Goal: Task Accomplishment & Management: Complete application form

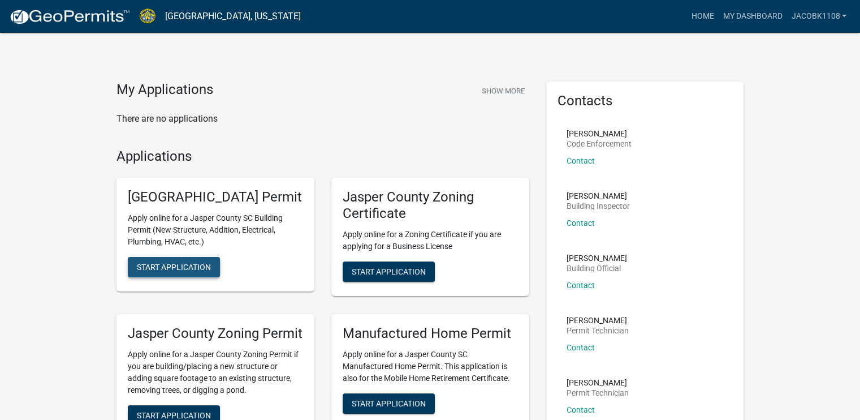
click at [192, 271] on span "Start Application" at bounding box center [174, 266] width 74 height 9
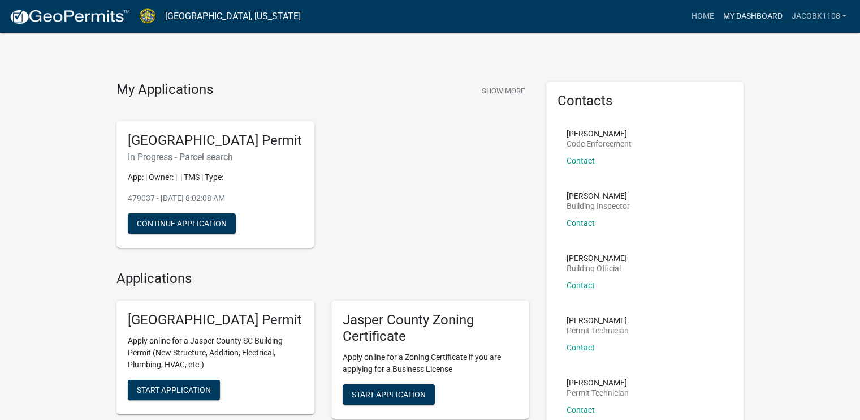
click at [735, 8] on link "My Dashboard" at bounding box center [752, 16] width 68 height 21
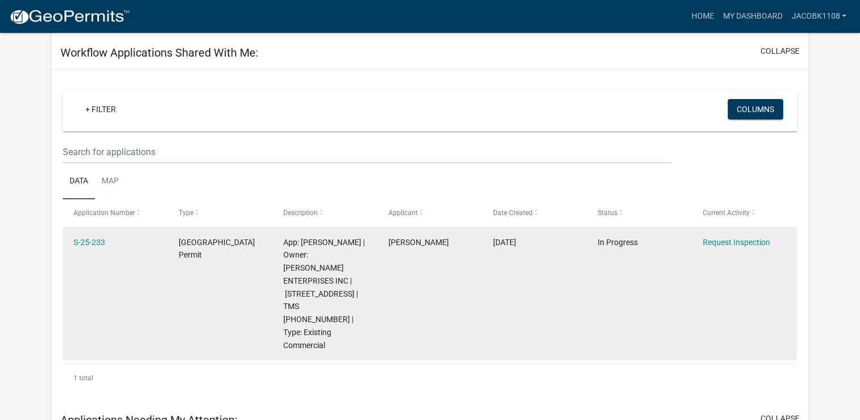
scroll to position [452, 0]
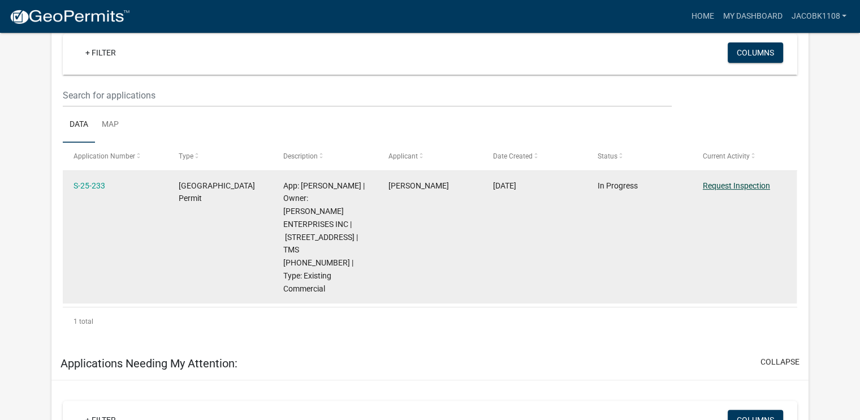
click at [707, 182] on link "Request Inspection" at bounding box center [736, 185] width 67 height 9
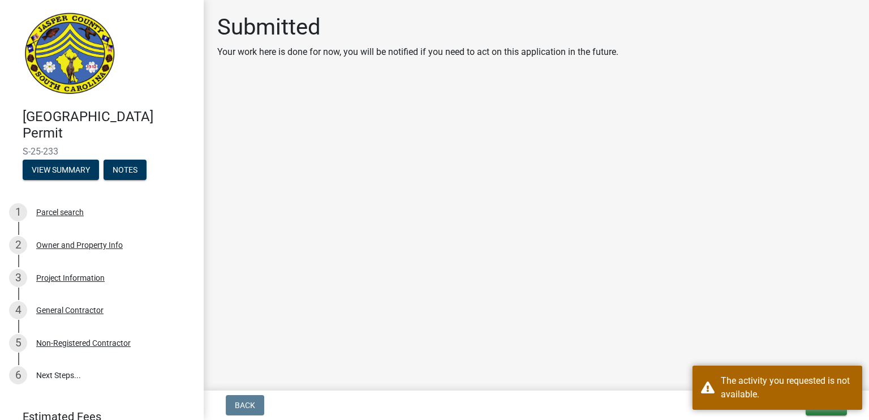
click at [780, 359] on main "Submitted Your work here is done for now, you will be notified if you need to a…" at bounding box center [536, 193] width 665 height 386
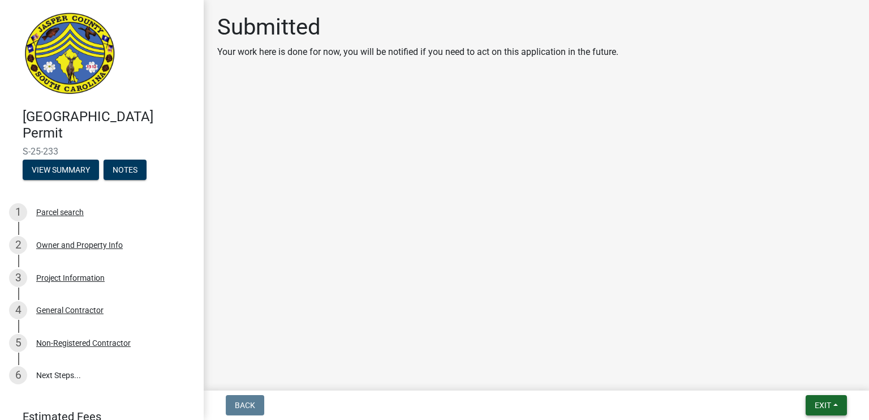
click at [816, 406] on span "Exit" at bounding box center [822, 404] width 16 height 9
click at [802, 379] on button "Save & Exit" at bounding box center [802, 375] width 90 height 27
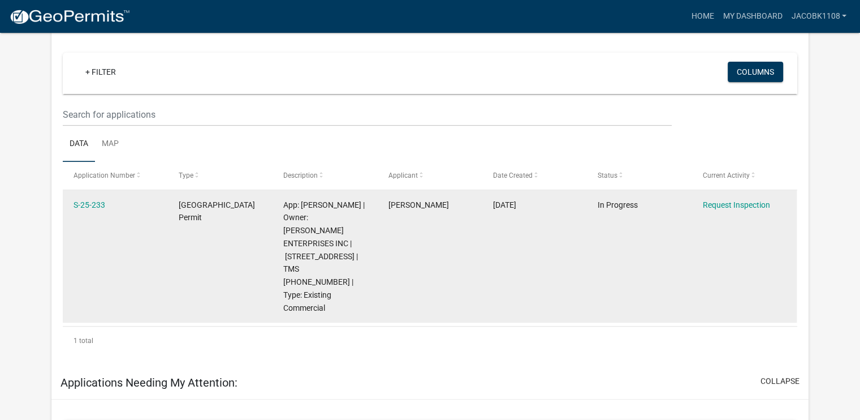
scroll to position [474, 0]
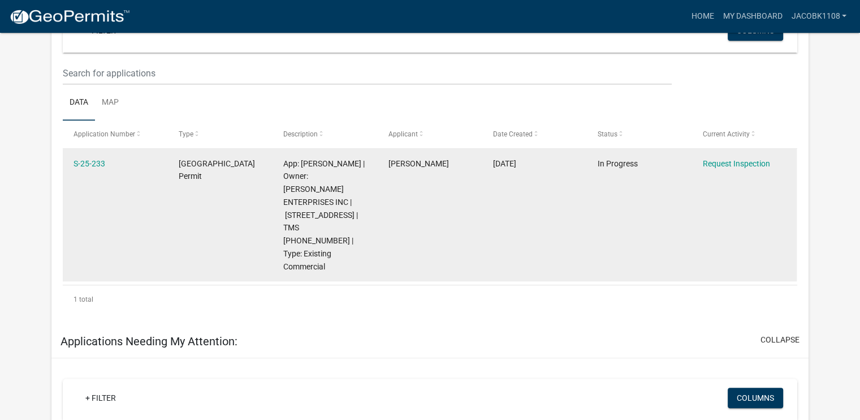
click at [400, 226] on datatable-body-cell "[PERSON_NAME]" at bounding box center [429, 215] width 105 height 132
click at [164, 163] on datatable-body-cell "S-25-233" at bounding box center [115, 215] width 105 height 132
click at [95, 159] on link "S-25-233" at bounding box center [90, 163] width 32 height 9
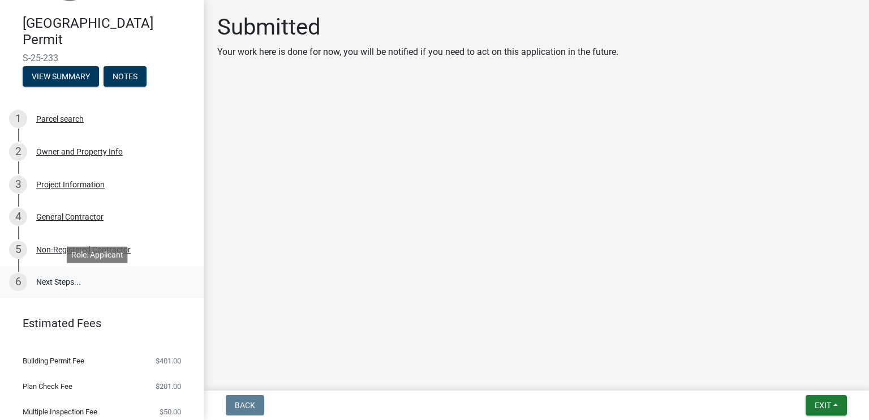
scroll to position [128, 0]
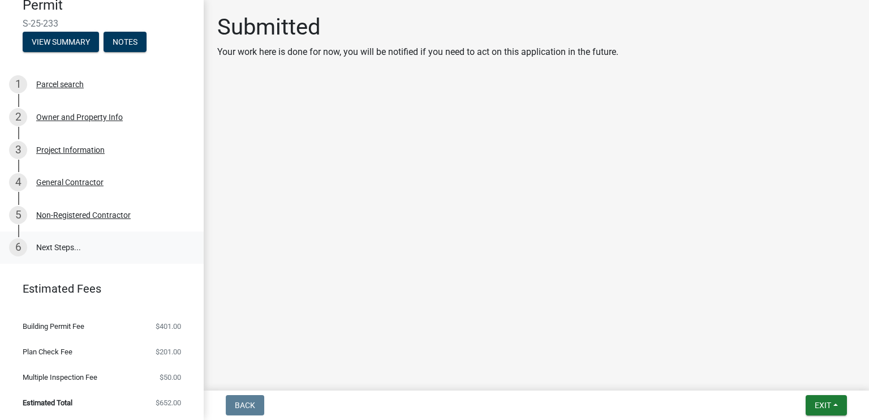
click at [54, 251] on link "6 Next Steps..." at bounding box center [102, 247] width 204 height 33
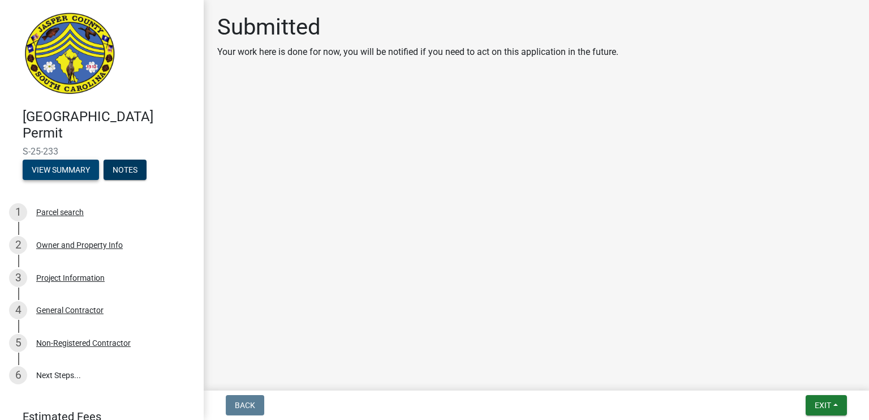
click at [84, 164] on button "View Summary" at bounding box center [61, 169] width 76 height 20
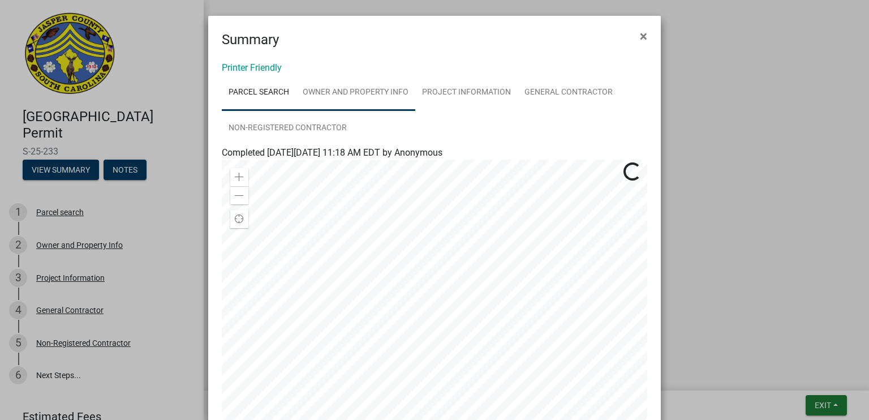
click at [370, 102] on link "Owner and Property Info" at bounding box center [355, 93] width 119 height 36
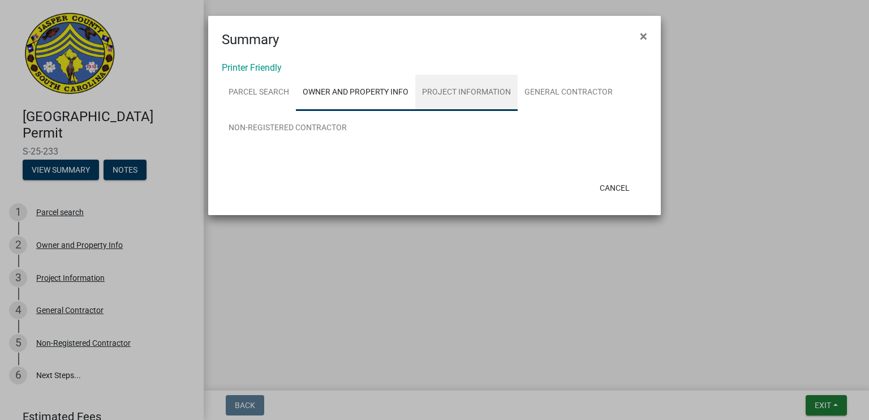
click at [447, 88] on link "Project Information" at bounding box center [466, 93] width 102 height 36
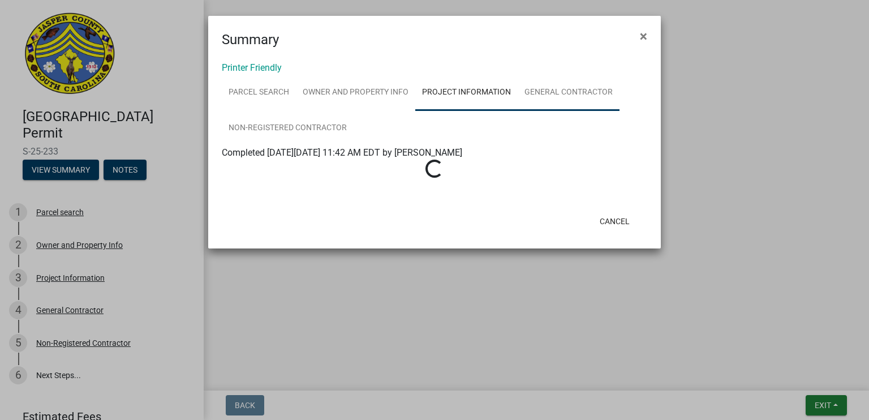
click at [547, 90] on link "General Contractor" at bounding box center [568, 93] width 102 height 36
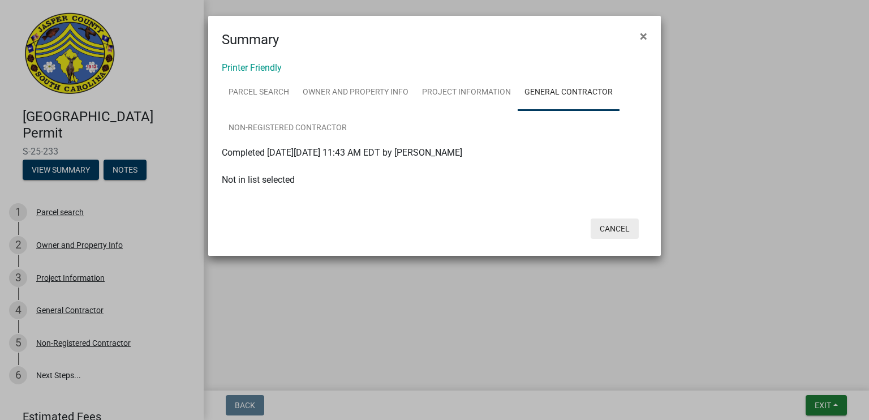
click at [615, 231] on button "Cancel" at bounding box center [614, 228] width 48 height 20
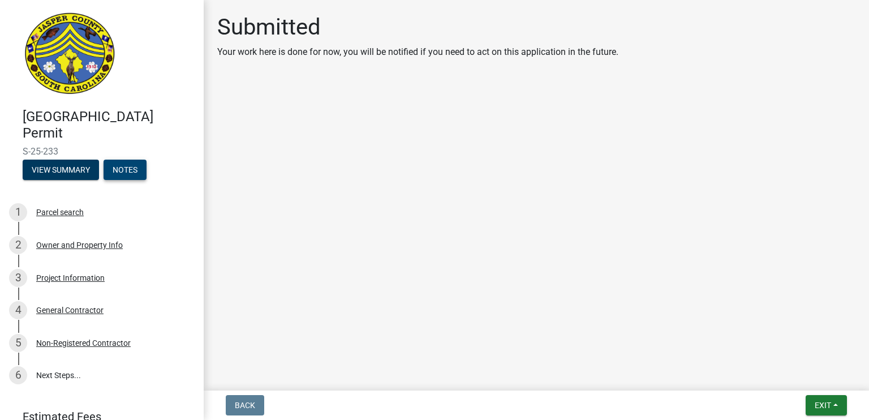
click at [118, 170] on button "Notes" at bounding box center [124, 169] width 43 height 20
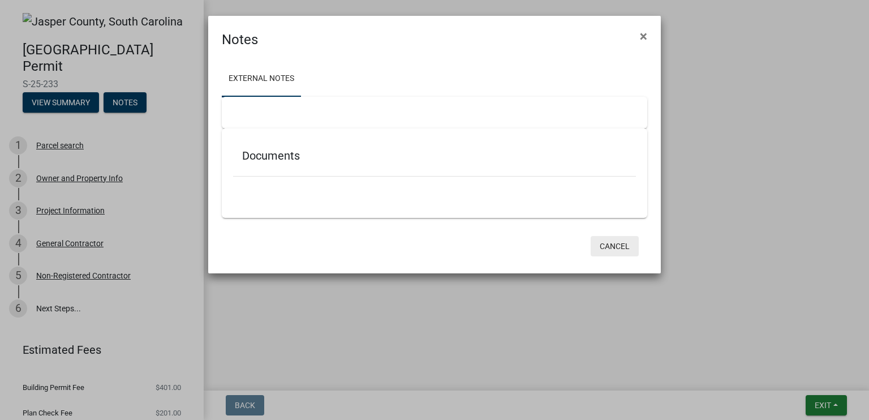
click at [619, 240] on button "Cancel" at bounding box center [614, 246] width 48 height 20
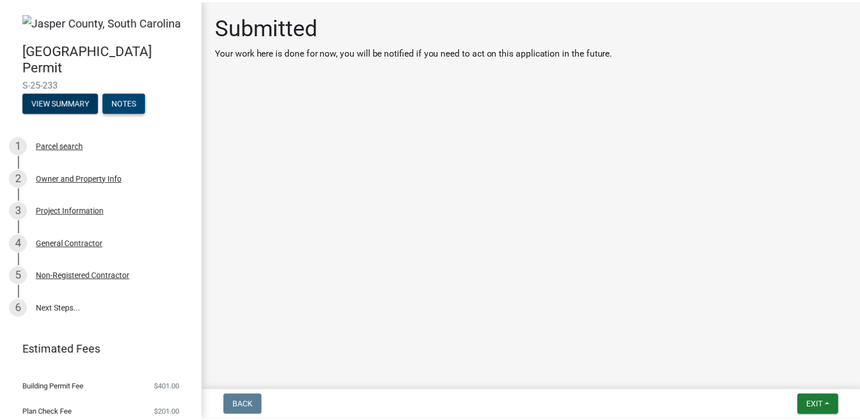
scroll to position [61, 0]
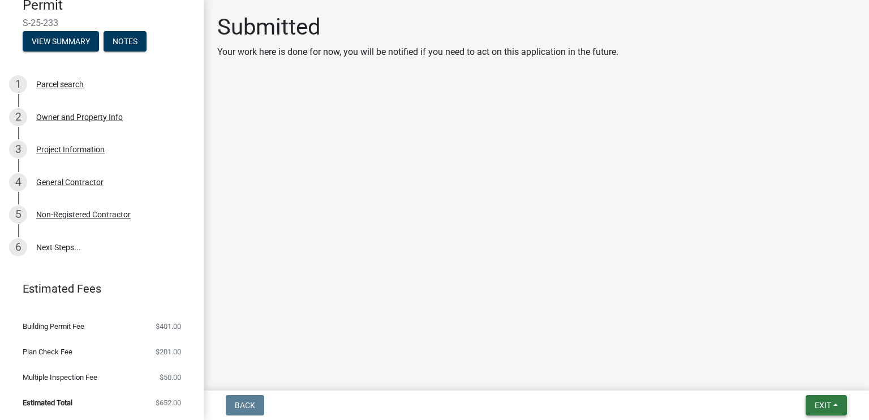
click at [830, 401] on span "Exit" at bounding box center [822, 404] width 16 height 9
click at [792, 370] on button "Save & Exit" at bounding box center [802, 375] width 90 height 27
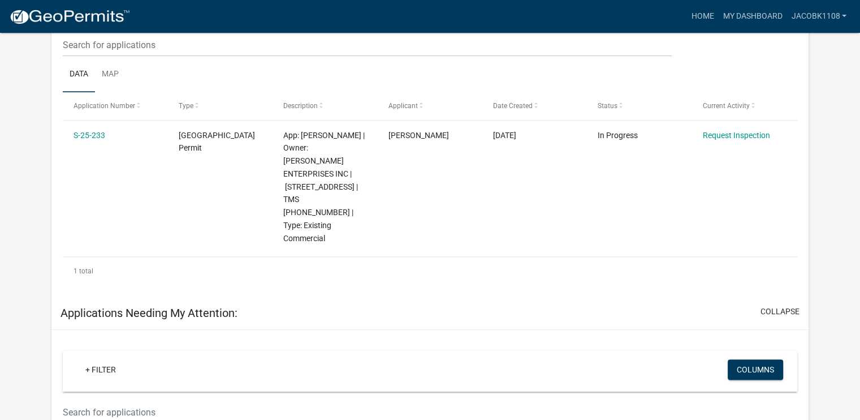
scroll to position [485, 0]
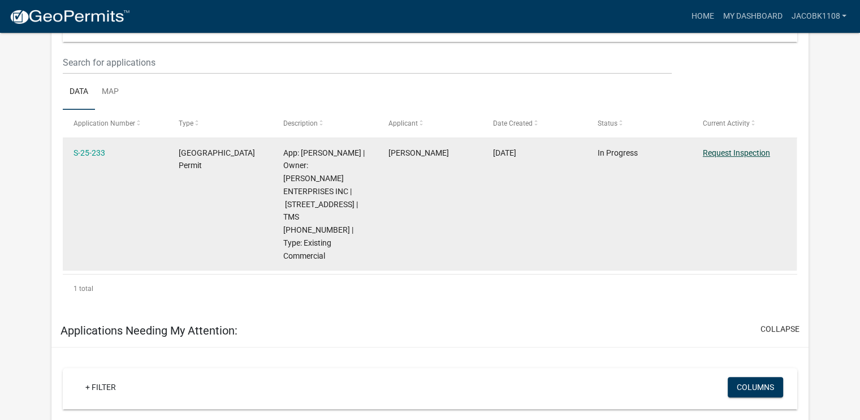
click at [728, 150] on link "Request Inspection" at bounding box center [736, 152] width 67 height 9
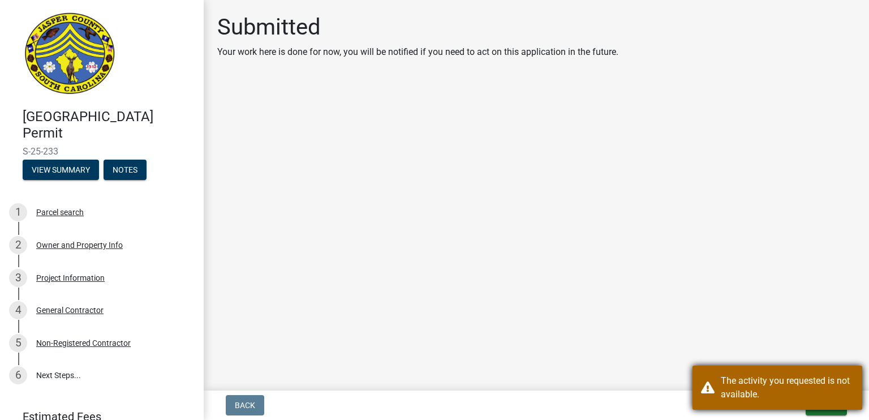
click at [794, 386] on div "The activity you requested is not available." at bounding box center [786, 387] width 133 height 27
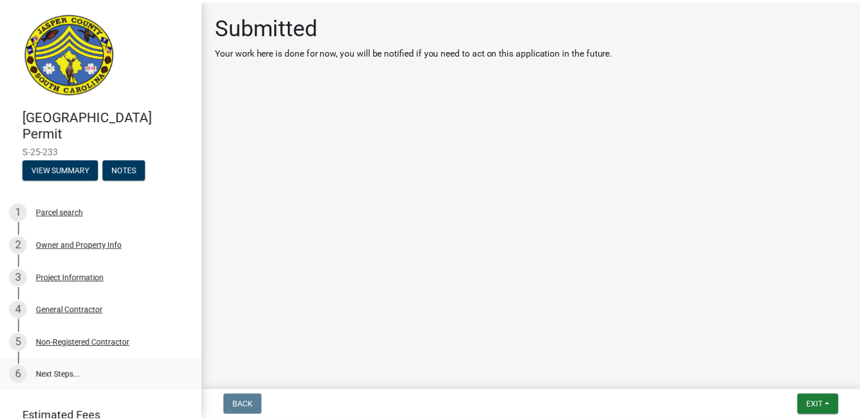
scroll to position [128, 0]
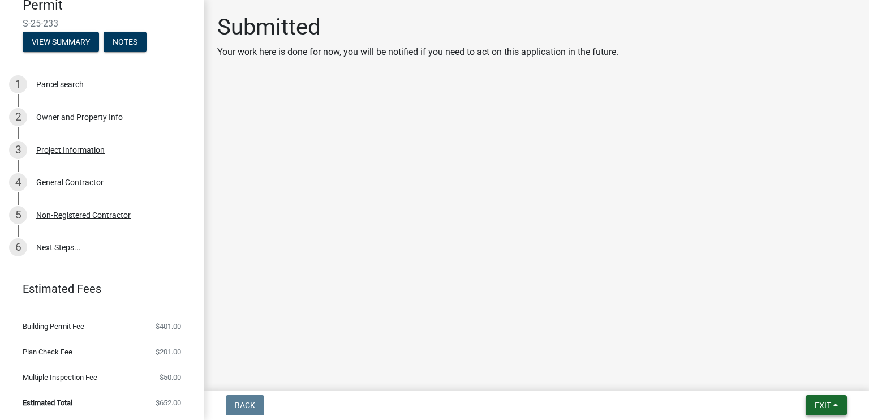
click at [827, 395] on button "Exit" at bounding box center [825, 405] width 41 height 20
click at [815, 380] on button "Save & Exit" at bounding box center [802, 375] width 90 height 27
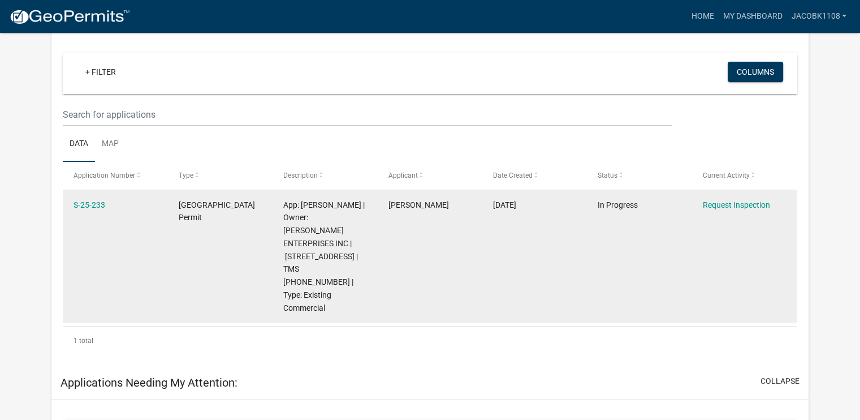
scroll to position [452, 0]
